Goal: Task Accomplishment & Management: Complete application form

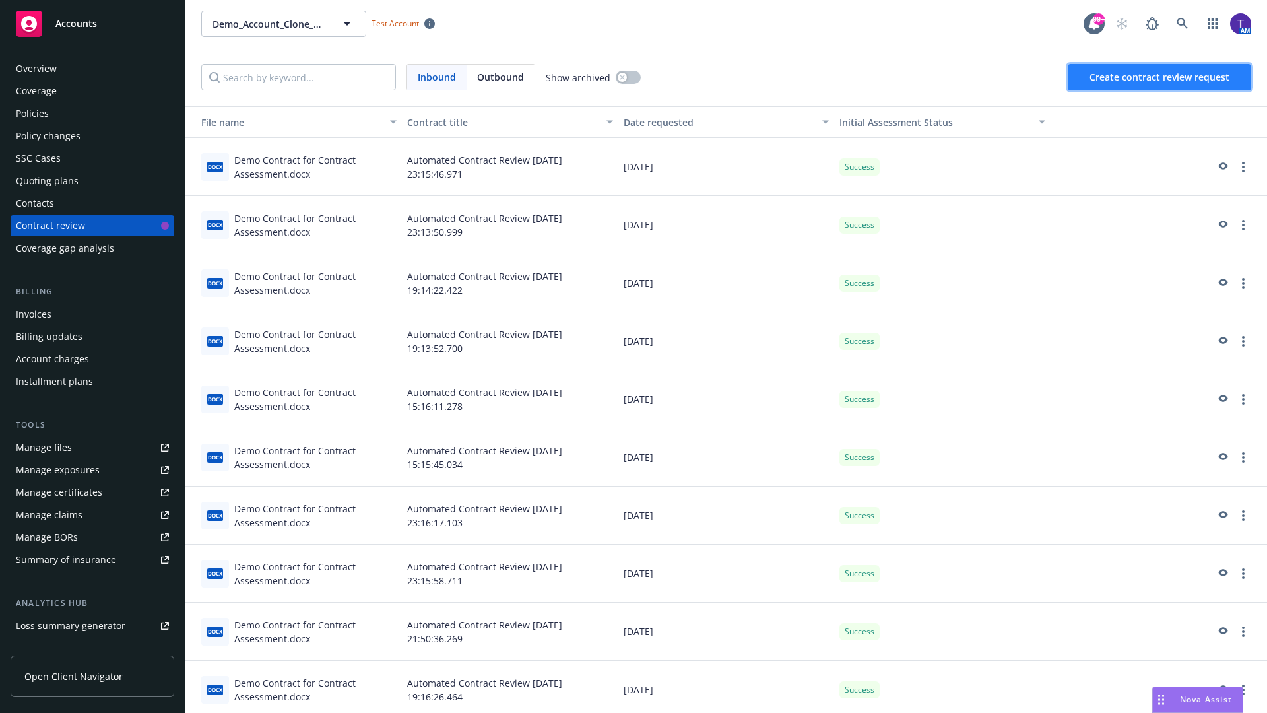
click at [1160, 77] on span "Create contract review request" at bounding box center [1160, 77] width 140 height 13
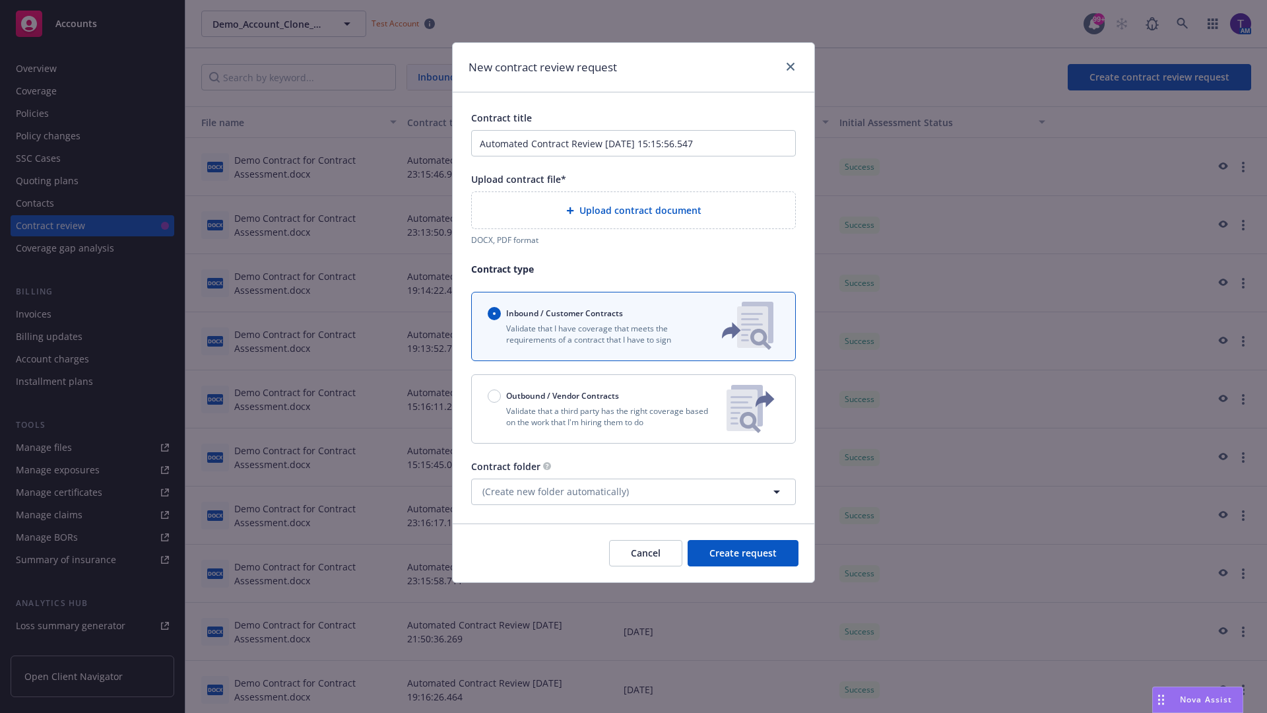
type input "Automated Contract Review 08-19-2025 15:15:56.547"
click at [634, 409] on p "Validate that a third party has the right coverage based on the work that I'm h…" at bounding box center [602, 416] width 228 height 22
radio input "false"
radio input "true"
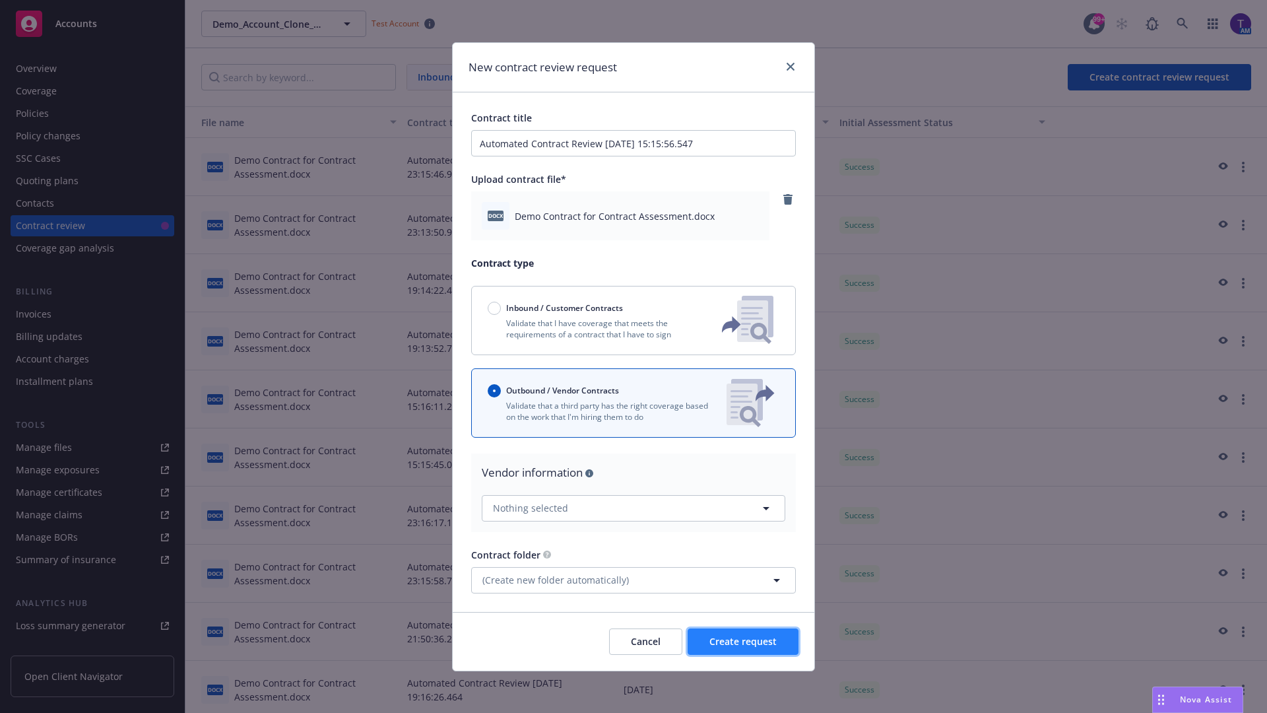
click at [743, 641] on span "Create request" at bounding box center [742, 641] width 67 height 13
